Goal: Task Accomplishment & Management: Manage account settings

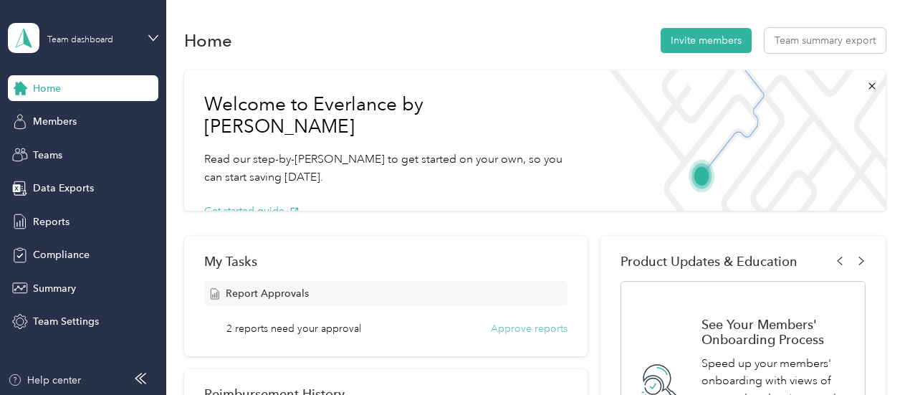
click at [509, 325] on button "Approve reports" at bounding box center [529, 328] width 77 height 15
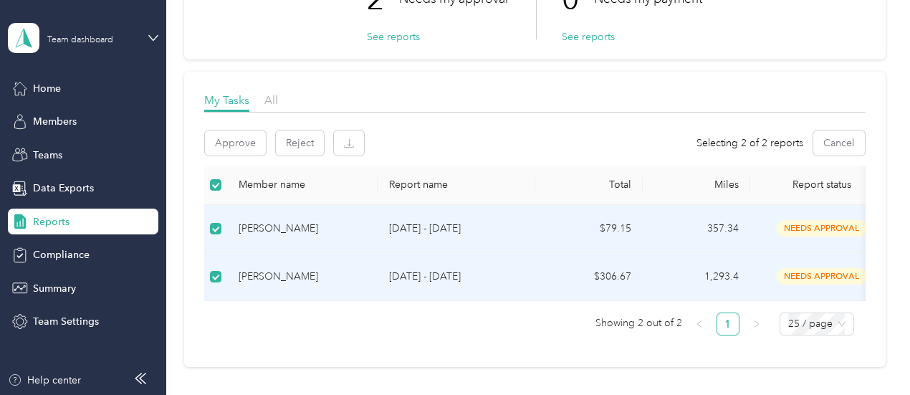
scroll to position [158, 0]
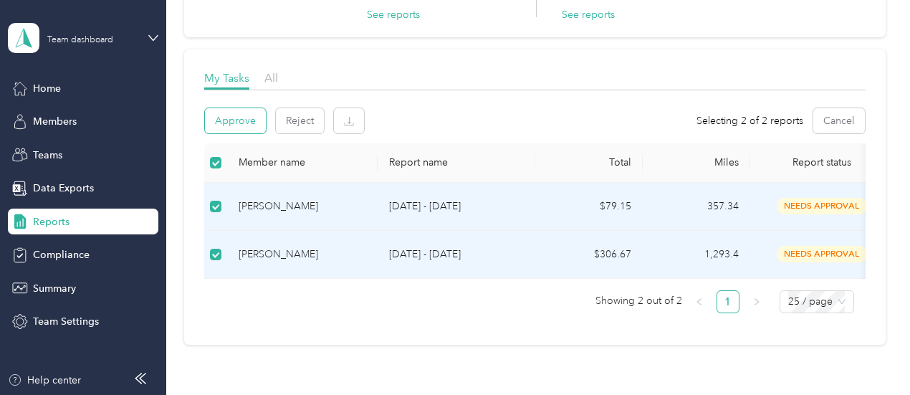
click at [234, 121] on button "Approve" at bounding box center [235, 120] width 61 height 25
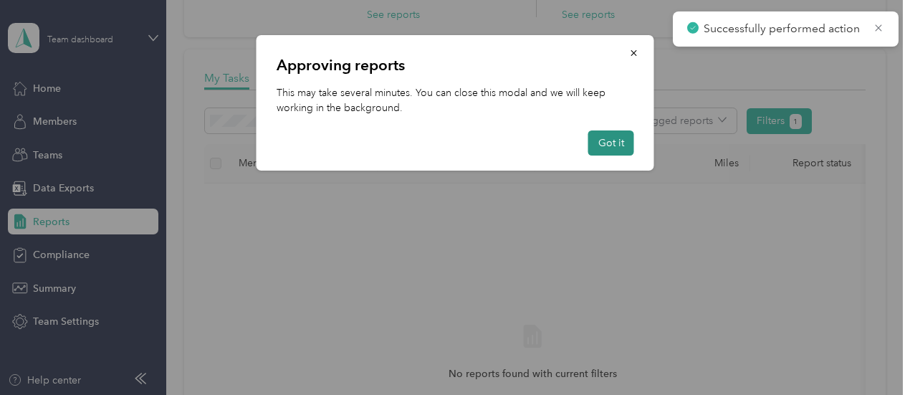
click at [618, 143] on button "Got it" at bounding box center [612, 142] width 46 height 25
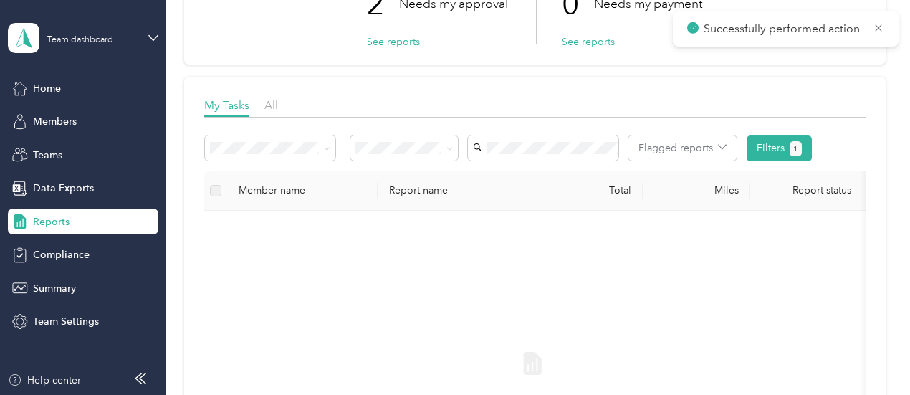
scroll to position [0, 0]
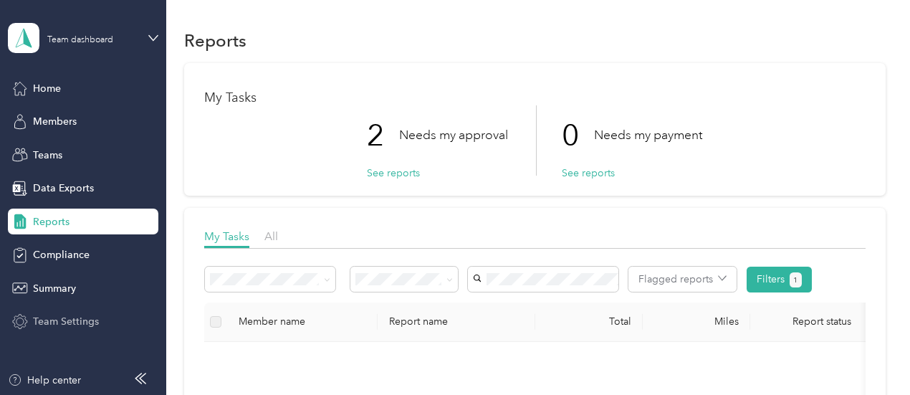
click at [65, 311] on div "Team Settings" at bounding box center [83, 322] width 151 height 26
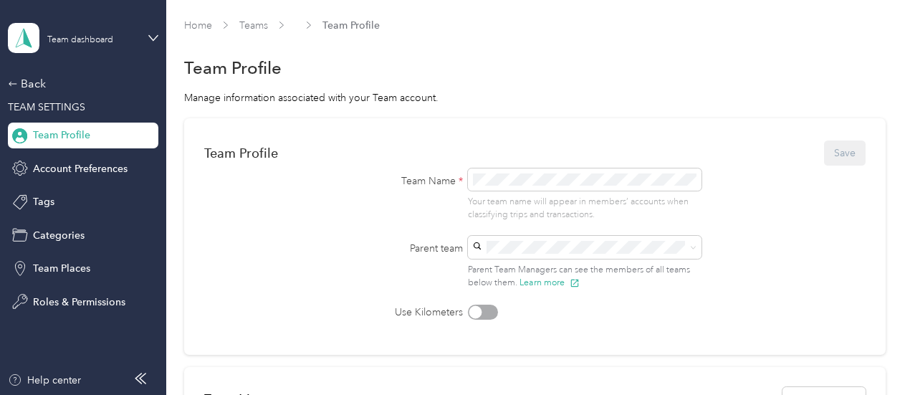
click at [377, 263] on div "Parent team Parent Team Managers can see the members of all teams below them. L…" at bounding box center [534, 263] width 401 height 54
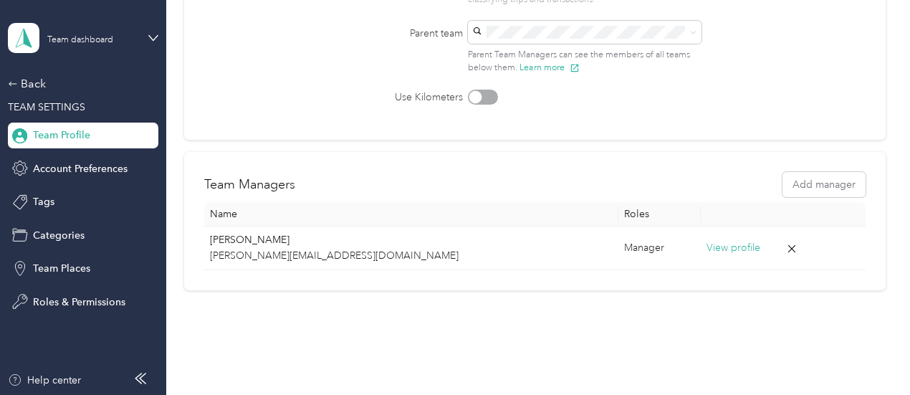
scroll to position [257, 0]
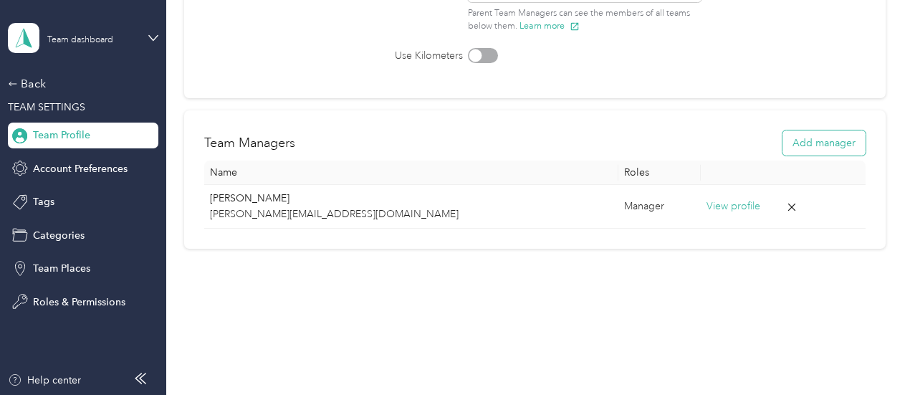
click at [837, 146] on button "Add manager" at bounding box center [824, 142] width 83 height 25
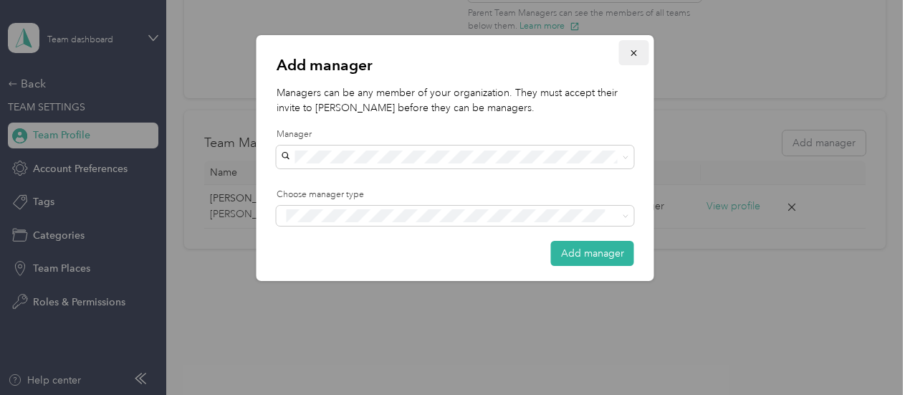
click at [630, 57] on icon "button" at bounding box center [634, 53] width 10 height 10
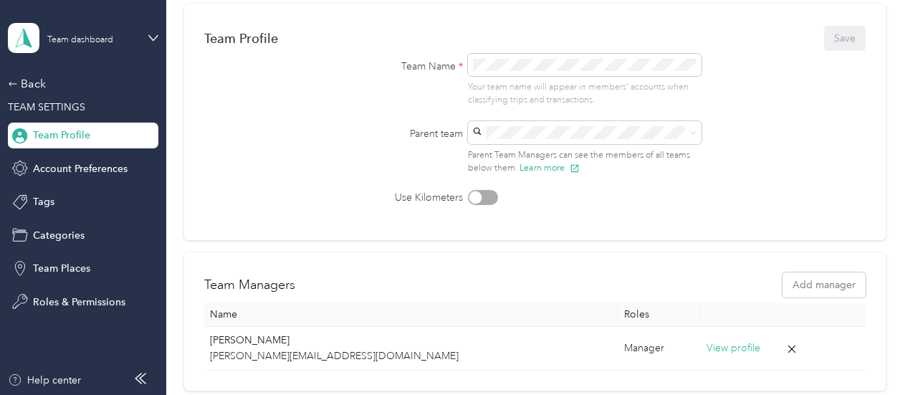
scroll to position [113, 0]
